Goal: Task Accomplishment & Management: Complete application form

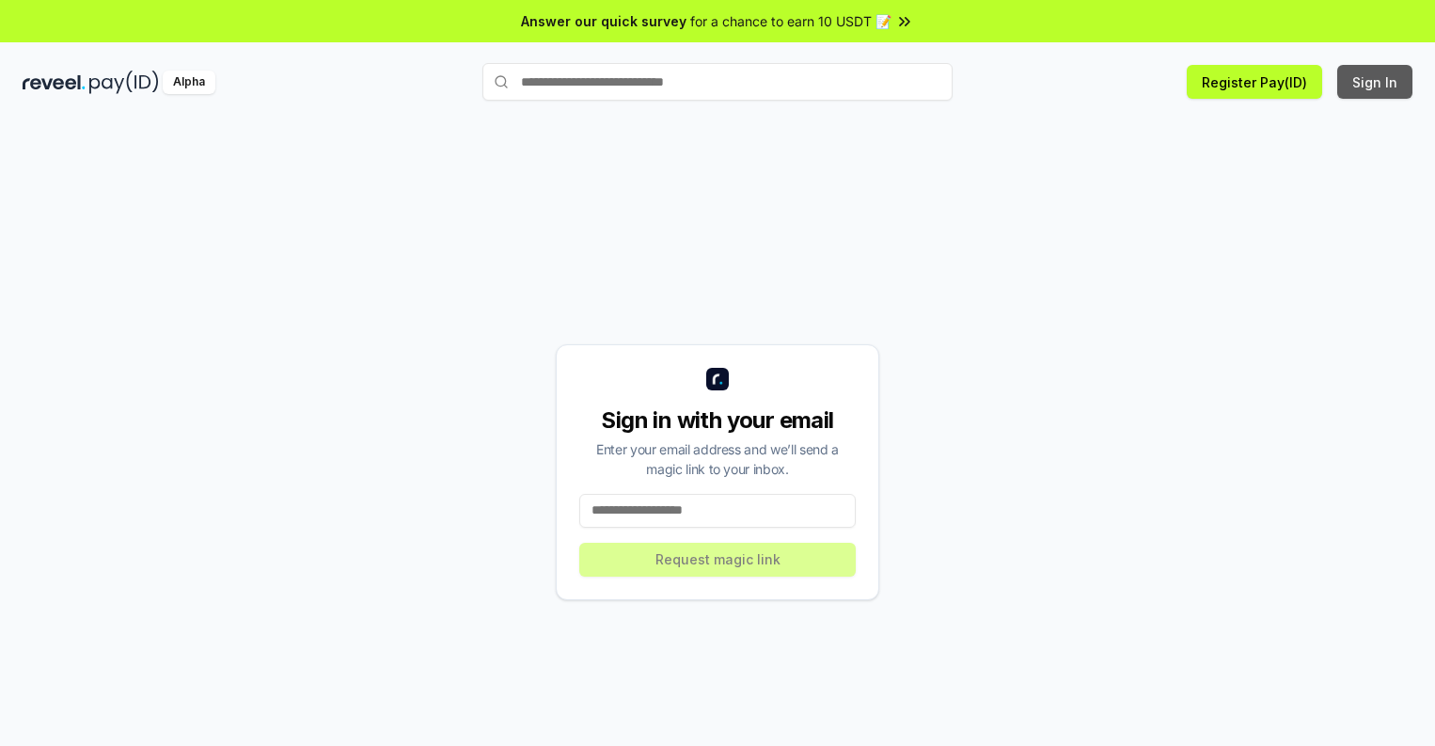
click at [1375, 82] on button "Sign In" at bounding box center [1374, 82] width 75 height 34
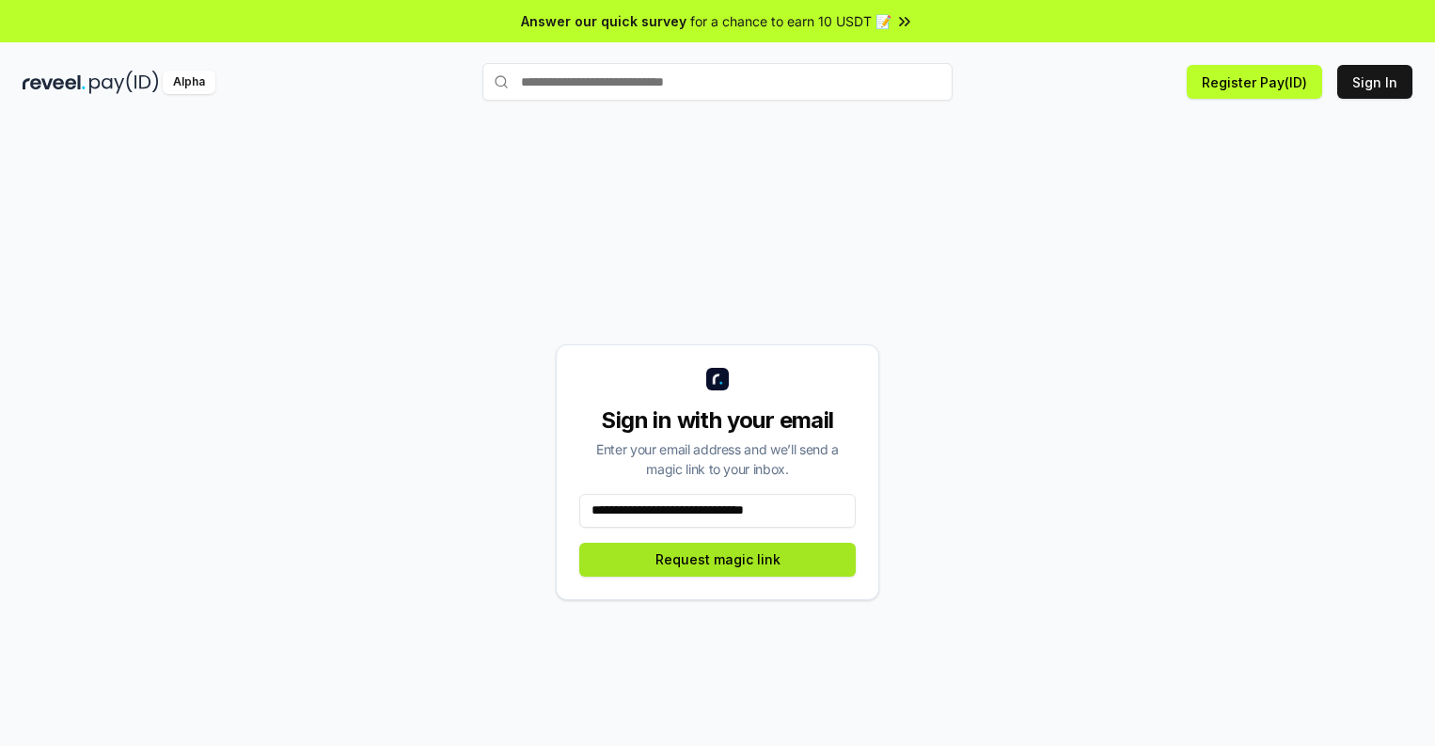
type input "**********"
click at [717, 558] on button "Request magic link" at bounding box center [717, 559] width 276 height 34
